Goal: Transaction & Acquisition: Purchase product/service

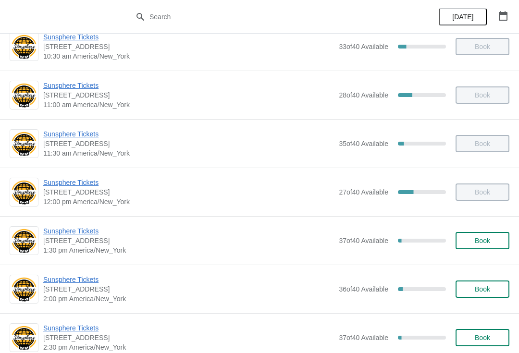
scroll to position [117, 0]
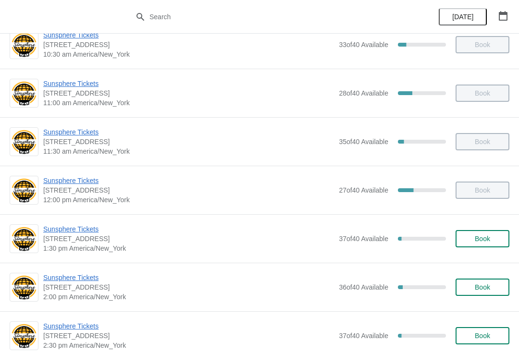
click at [78, 233] on span "Sunsphere Tickets" at bounding box center [188, 230] width 291 height 10
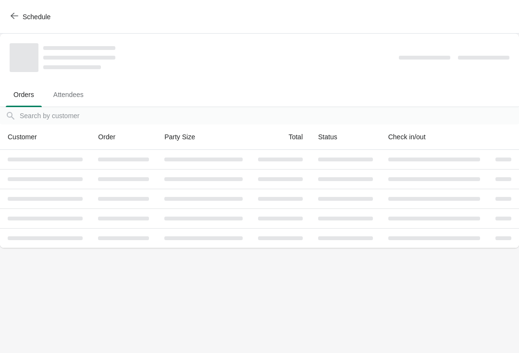
scroll to position [0, 0]
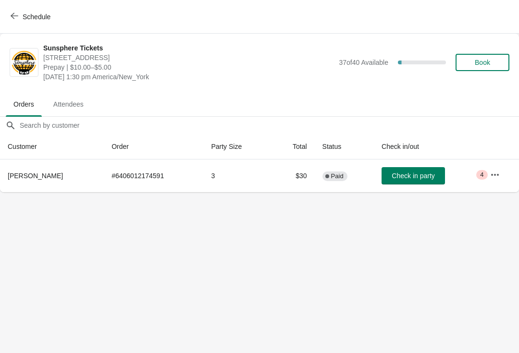
click at [408, 179] on span "Check in party" at bounding box center [413, 176] width 43 height 8
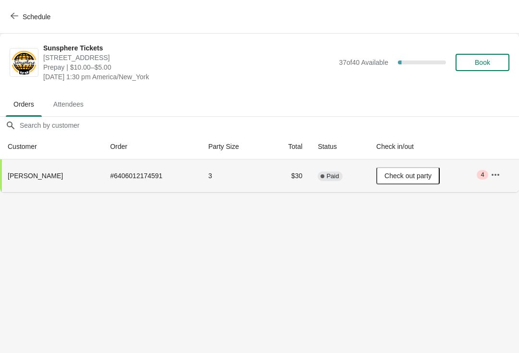
click at [496, 55] on button "Book" at bounding box center [483, 62] width 54 height 17
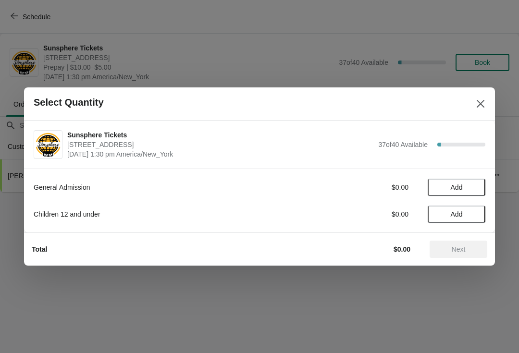
click at [479, 186] on button "Add" at bounding box center [457, 187] width 58 height 17
click at [477, 185] on icon at bounding box center [473, 188] width 10 height 10
click at [475, 223] on button "Add" at bounding box center [457, 214] width 58 height 17
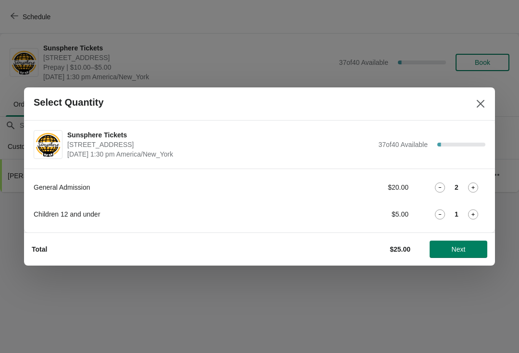
click at [459, 249] on span "Next" at bounding box center [459, 250] width 14 height 8
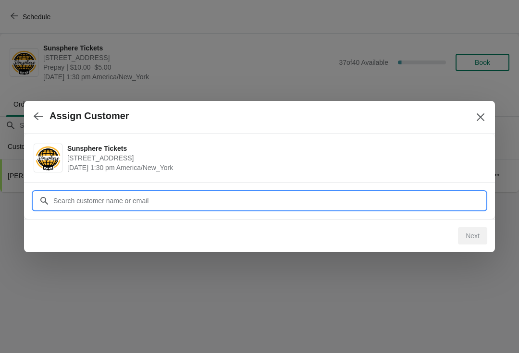
click at [426, 202] on input "Customer" at bounding box center [269, 200] width 433 height 17
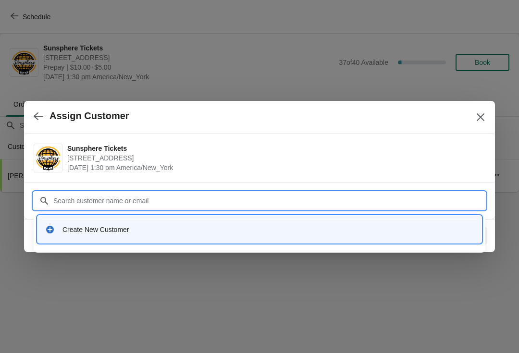
click at [294, 249] on div "Create New Customer" at bounding box center [260, 232] width 452 height 41
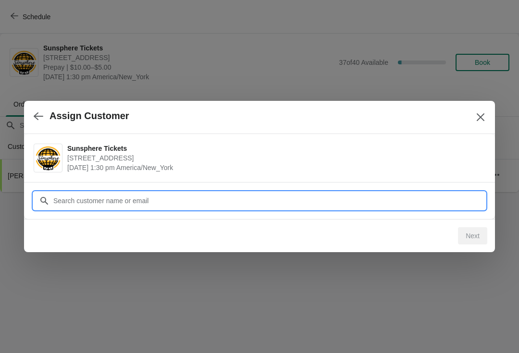
click at [261, 201] on input "Customer" at bounding box center [269, 200] width 433 height 17
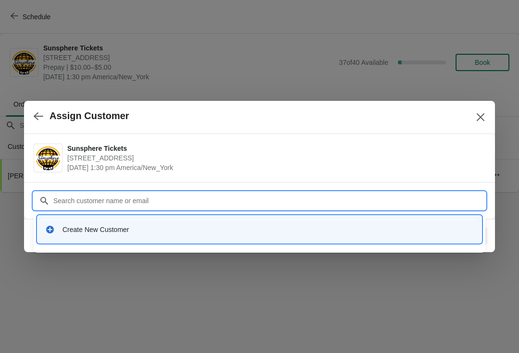
click at [215, 232] on div "Create New Customer" at bounding box center [269, 230] width 412 height 10
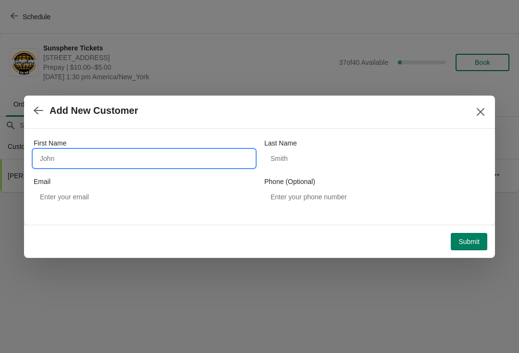
click at [198, 157] on input "First Name" at bounding box center [144, 158] width 221 height 17
type input "W"
click at [474, 233] on button "Submit" at bounding box center [469, 241] width 37 height 17
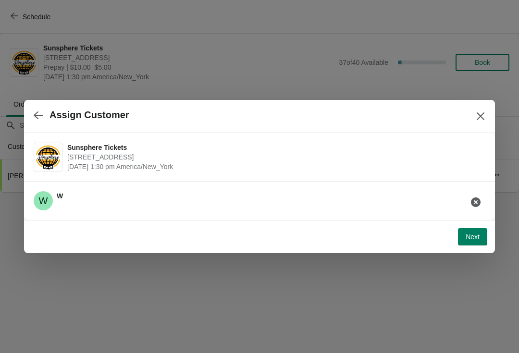
click at [482, 232] on button "Next" at bounding box center [472, 236] width 29 height 17
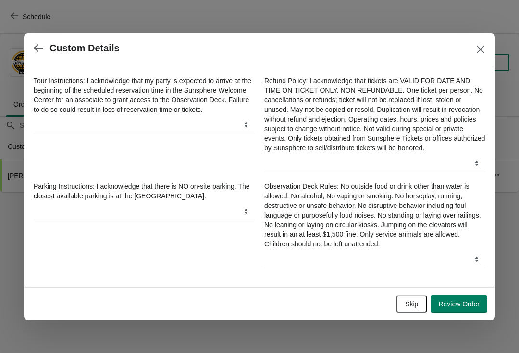
click at [416, 300] on button "Skip" at bounding box center [412, 304] width 30 height 17
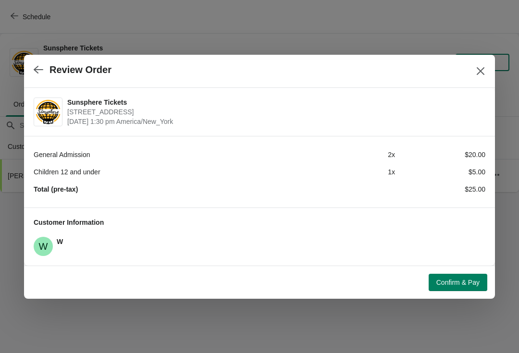
click at [473, 276] on button "Confirm & Pay" at bounding box center [458, 282] width 59 height 17
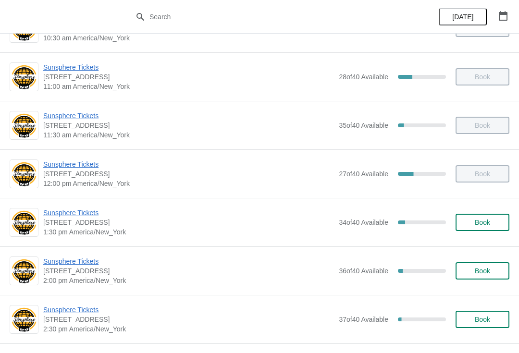
scroll to position [134, 0]
click at [483, 224] on span "Book" at bounding box center [482, 222] width 15 height 8
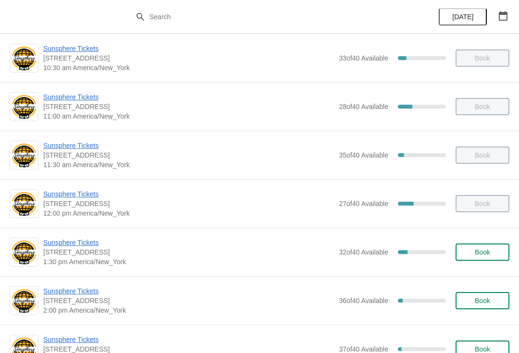
scroll to position [118, 0]
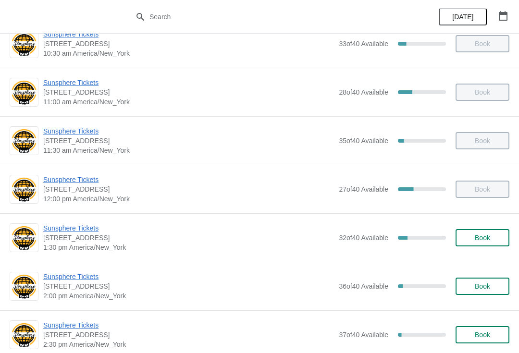
click at [491, 254] on div "Sunsphere Tickets 810 Clinch Avenue, Knoxville, TN, USA 1:30 pm America/New_Yor…" at bounding box center [259, 237] width 519 height 49
click at [499, 234] on span "Book" at bounding box center [482, 238] width 37 height 8
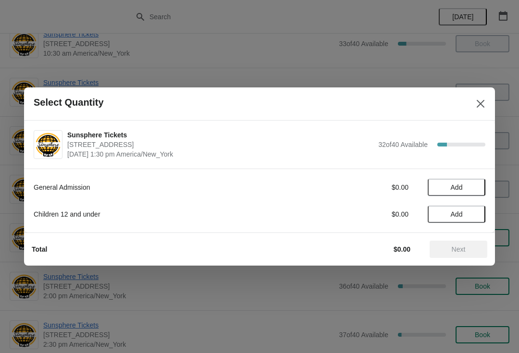
click at [474, 184] on span "Add" at bounding box center [457, 188] width 40 height 8
click at [473, 191] on icon at bounding box center [473, 188] width 10 height 10
click at [462, 242] on button "Next" at bounding box center [459, 249] width 58 height 17
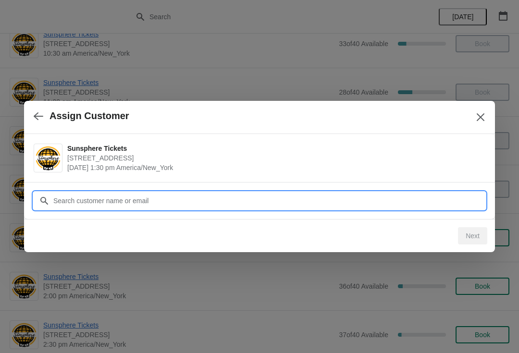
click at [448, 198] on input "Customer" at bounding box center [269, 200] width 433 height 17
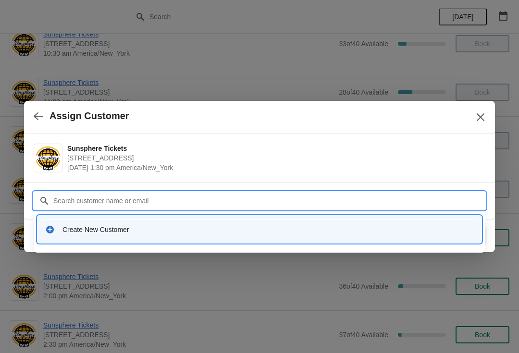
click at [214, 234] on div "Create New Customer" at bounding box center [269, 230] width 412 height 10
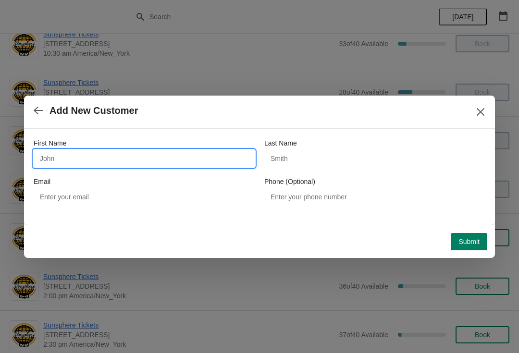
click at [156, 150] on input "First Name" at bounding box center [144, 158] width 221 height 17
type input "W"
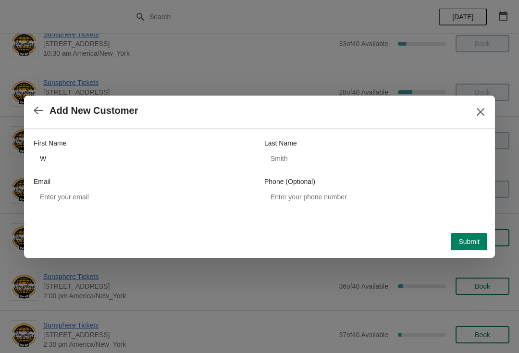
click at [481, 234] on button "Submit" at bounding box center [469, 241] width 37 height 17
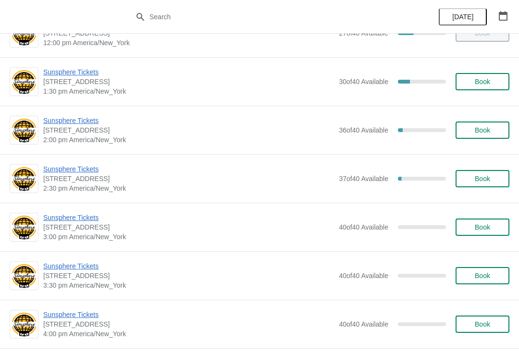
scroll to position [278, 0]
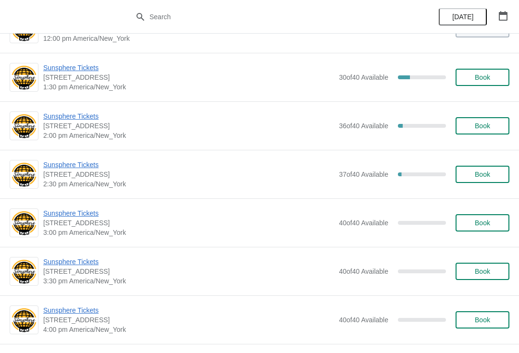
click at [66, 120] on span "Sunsphere Tickets" at bounding box center [188, 117] width 291 height 10
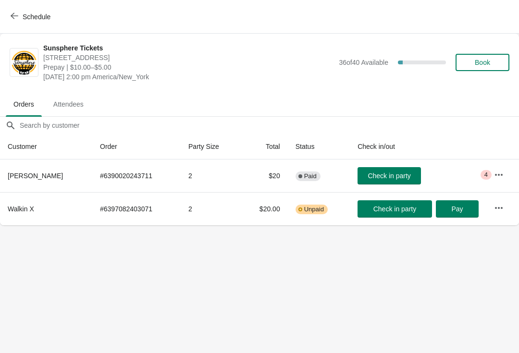
click at [386, 174] on span "Check in party" at bounding box center [389, 176] width 43 height 8
click at [463, 70] on button "Book" at bounding box center [483, 62] width 54 height 17
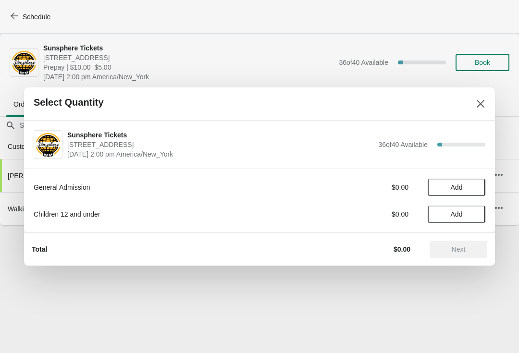
click at [474, 186] on span "Add" at bounding box center [457, 188] width 40 height 8
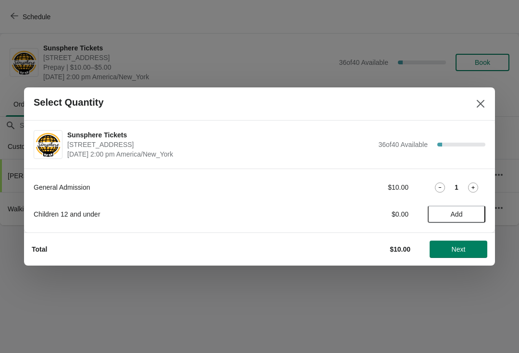
click at [462, 213] on span "Add" at bounding box center [457, 215] width 12 height 8
click at [472, 192] on icon at bounding box center [473, 188] width 10 height 10
click at [471, 191] on icon at bounding box center [473, 188] width 10 height 10
click at [472, 191] on icon at bounding box center [473, 188] width 10 height 10
click at [463, 243] on button "Next" at bounding box center [459, 249] width 58 height 17
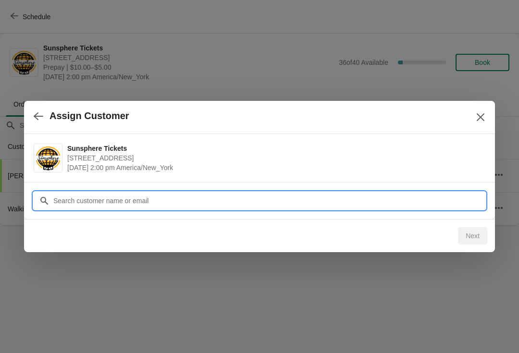
click at [422, 203] on input "Customer" at bounding box center [269, 200] width 433 height 17
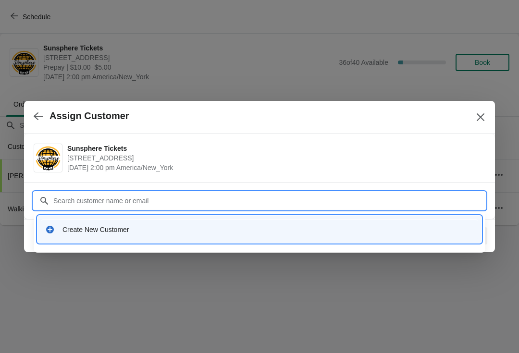
click at [241, 235] on div "Create New Customer" at bounding box center [259, 230] width 437 height 20
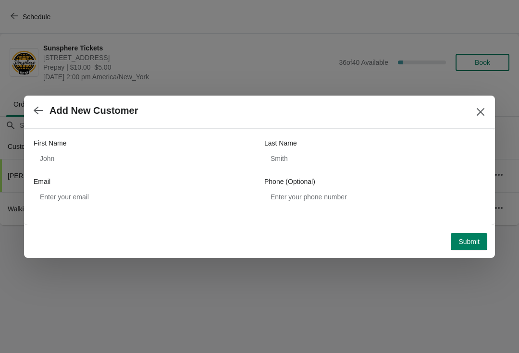
click at [199, 172] on div "First Name Last Name Email Phone (Optional)" at bounding box center [260, 171] width 452 height 67
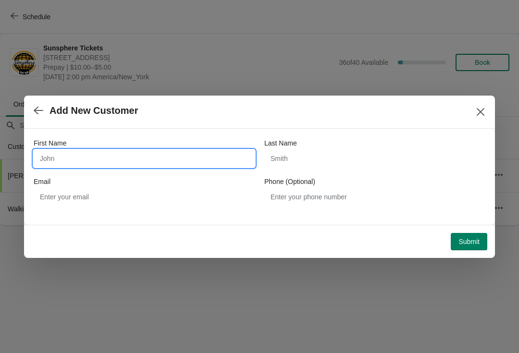
click at [128, 165] on input "First Name" at bounding box center [144, 158] width 221 height 17
type input "W"
click at [485, 236] on button "Submit" at bounding box center [469, 241] width 37 height 17
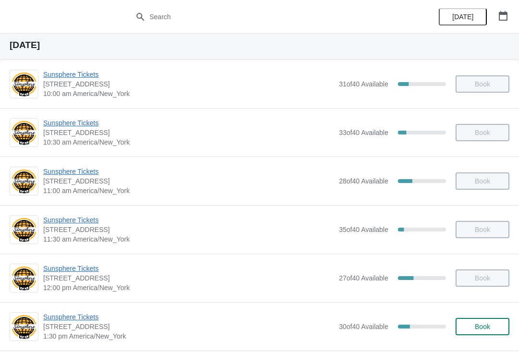
scroll to position [46, 0]
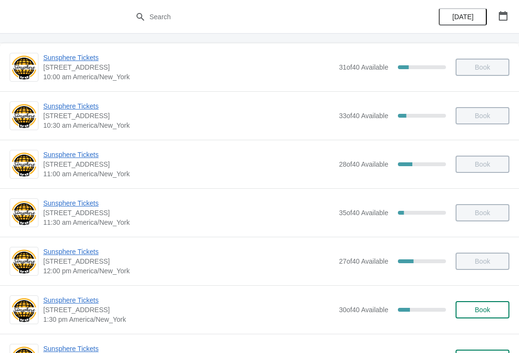
click at [484, 309] on span "Book" at bounding box center [482, 310] width 15 height 8
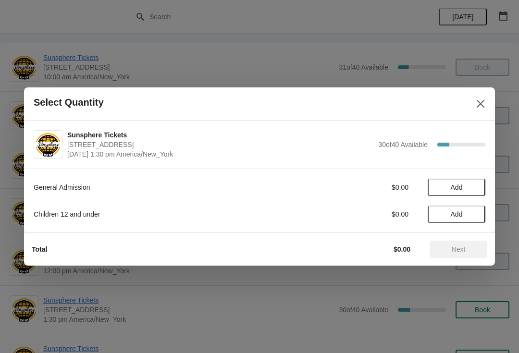
click at [478, 188] on button "Add" at bounding box center [457, 187] width 58 height 17
click at [477, 186] on icon at bounding box center [473, 188] width 10 height 10
click at [468, 218] on span "Add" at bounding box center [457, 215] width 40 height 8
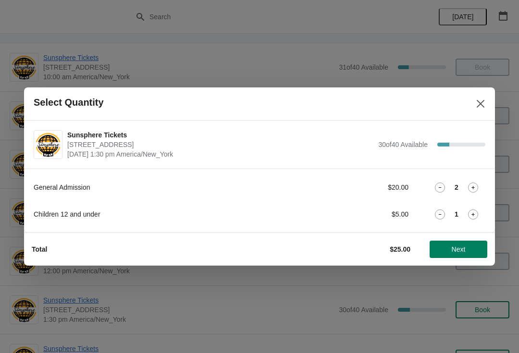
click at [470, 224] on div "General Admission $20.00 2 Children 12 and under $5.00 1" at bounding box center [259, 201] width 471 height 64
click at [470, 213] on icon at bounding box center [473, 215] width 10 height 10
click at [469, 245] on button "Next" at bounding box center [459, 249] width 58 height 17
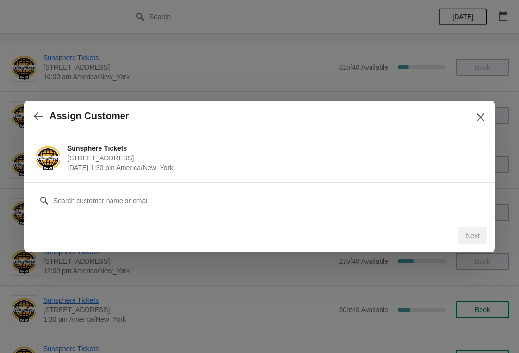
click at [355, 178] on div "Sunsphere Tickets [STREET_ADDRESS] [DATE] 1:30 pm [GEOGRAPHIC_DATA]/New_York" at bounding box center [259, 158] width 471 height 48
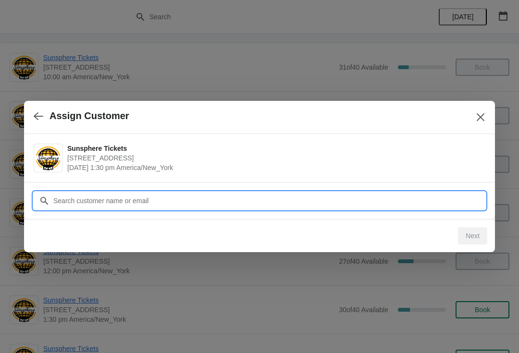
click at [374, 195] on input "Customer" at bounding box center [269, 200] width 433 height 17
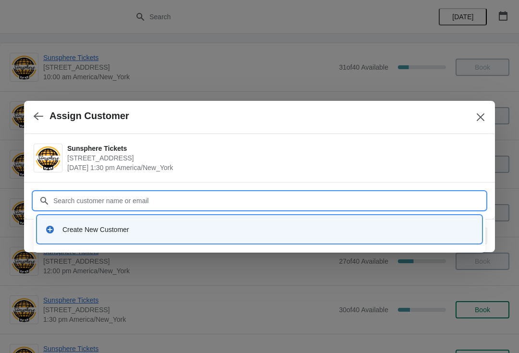
click at [320, 222] on div "Create New Customer" at bounding box center [259, 230] width 437 height 20
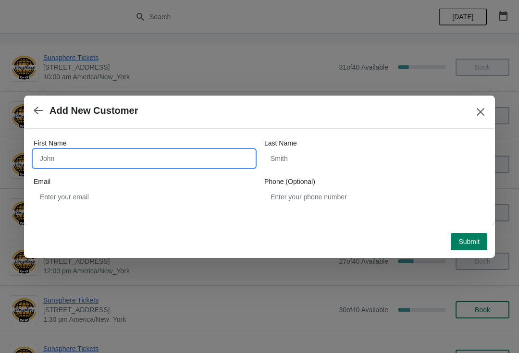
click at [158, 164] on input "First Name" at bounding box center [144, 158] width 221 height 17
type input "W"
click at [464, 236] on button "Submit" at bounding box center [469, 241] width 37 height 17
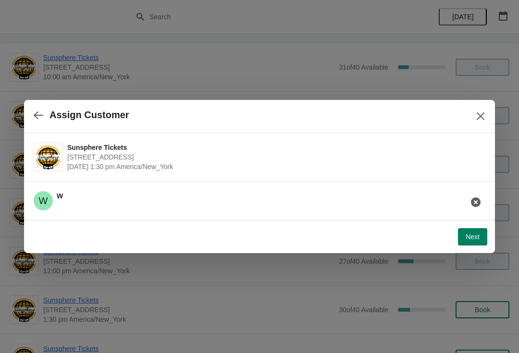
click at [472, 244] on button "Next" at bounding box center [472, 236] width 29 height 17
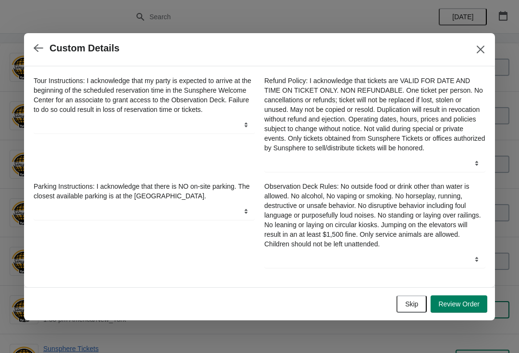
click at [418, 297] on div "Skip Review Order" at bounding box center [258, 302] width 460 height 21
